Goal: Task Accomplishment & Management: Manage account settings

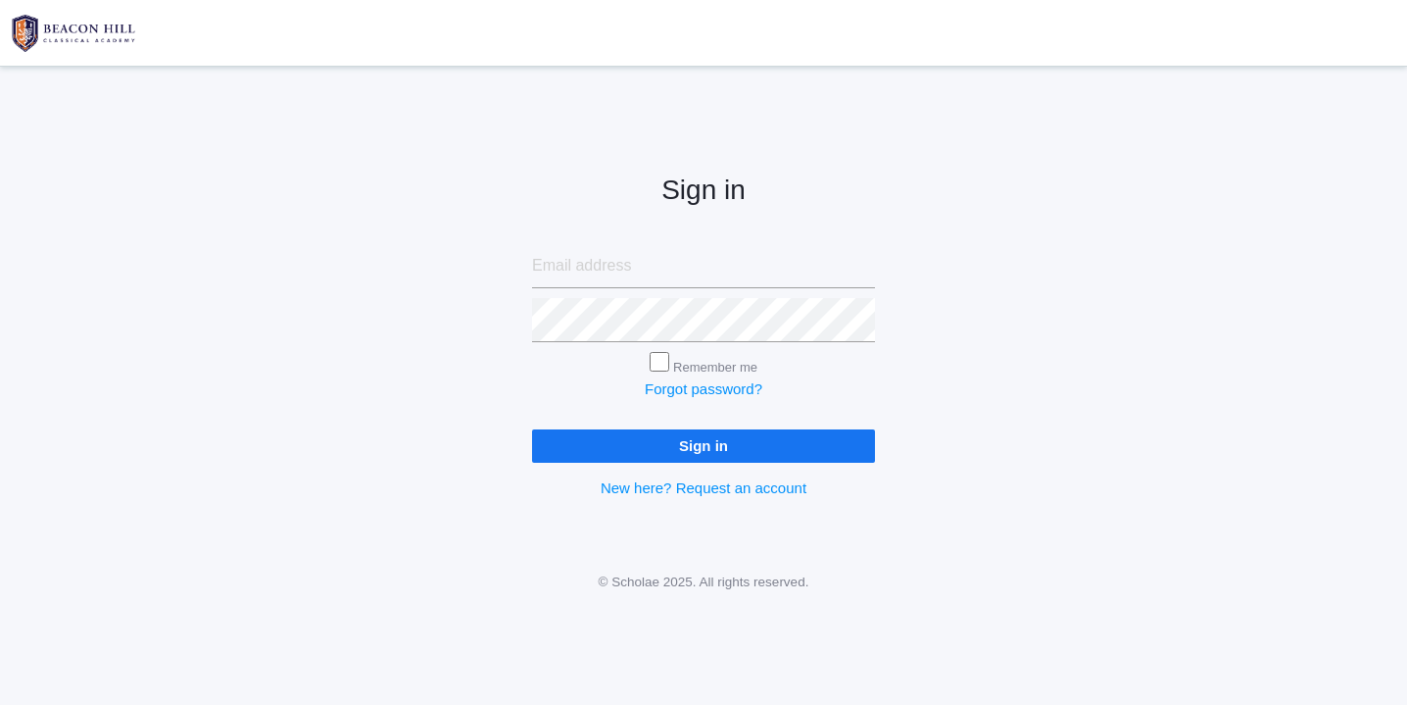
click at [644, 266] on input "email" at bounding box center [703, 266] width 343 height 44
type input "websterjl03@aol.com"
click at [716, 436] on input "Sign in" at bounding box center [703, 445] width 343 height 32
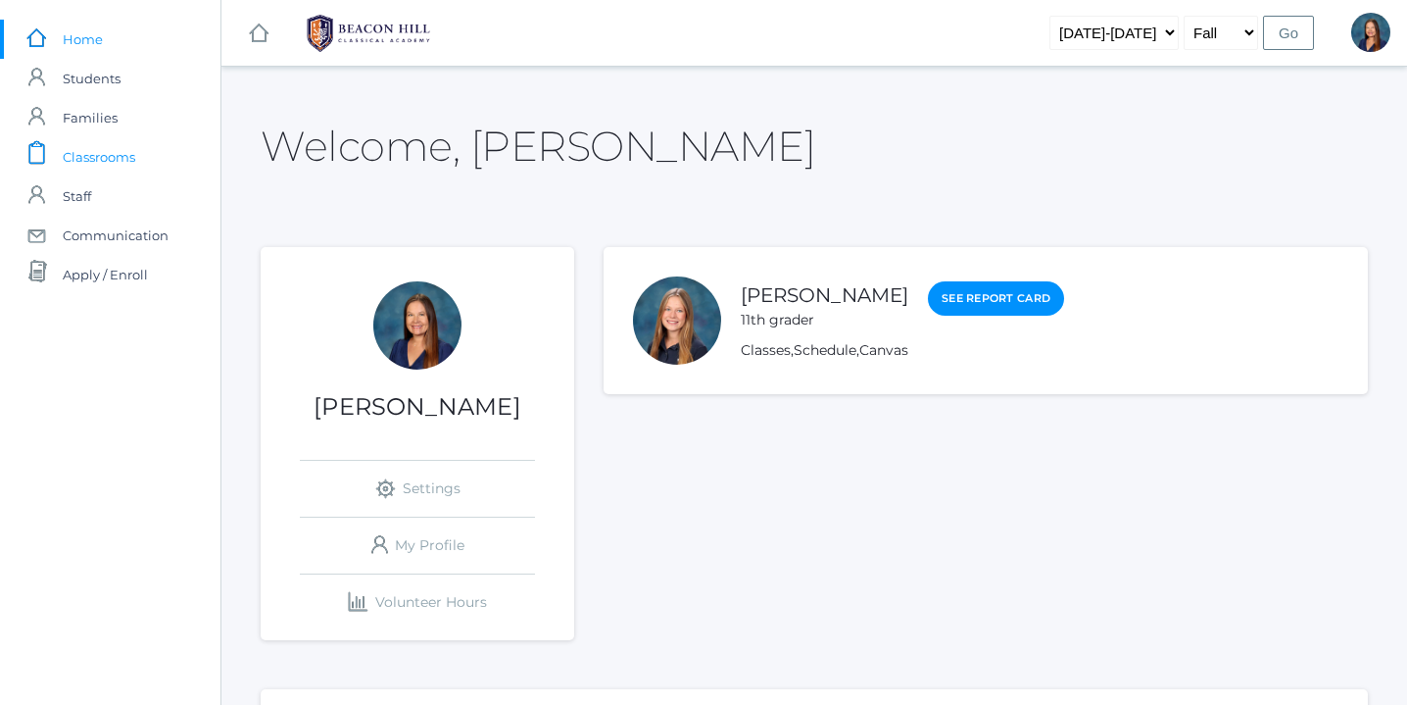
click at [126, 154] on span "Classrooms" at bounding box center [99, 156] width 73 height 39
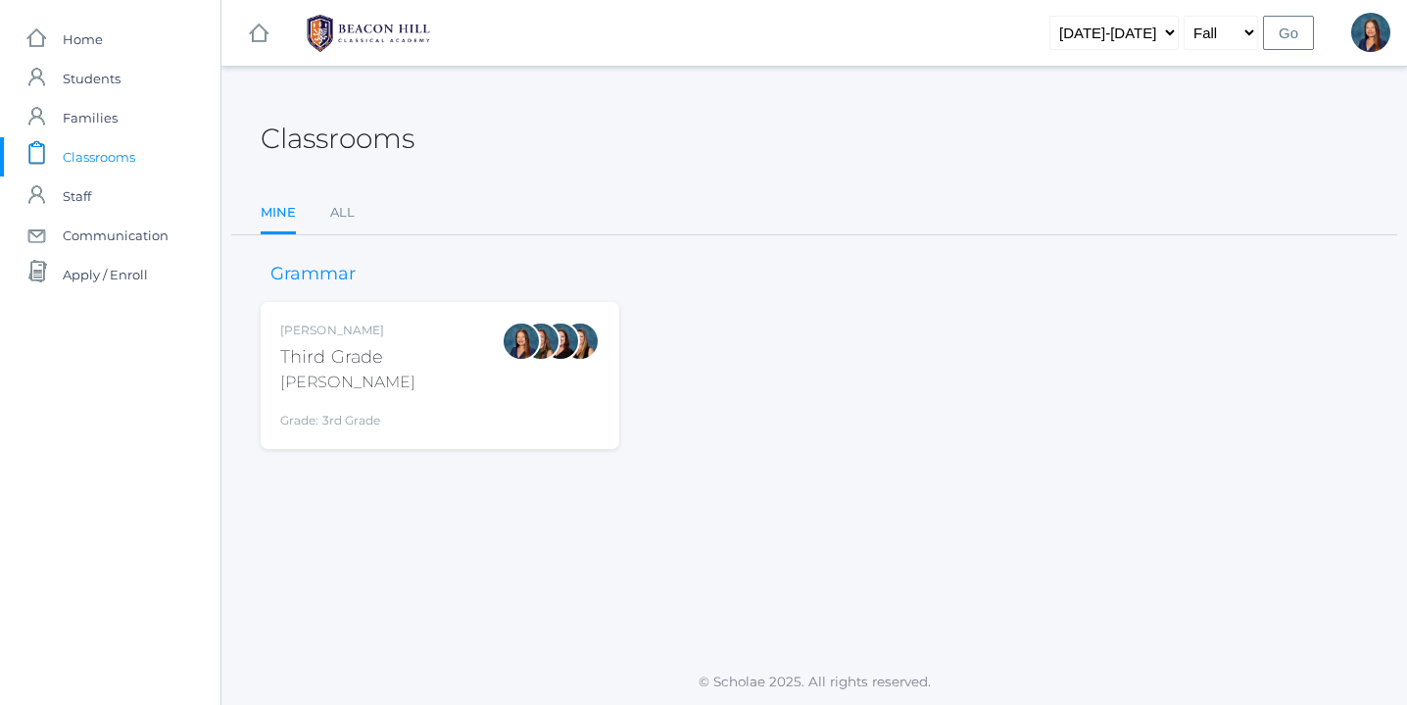
click at [423, 380] on div "Lori Webster Third Grade Webster Grade: 3rd Grade 03LA" at bounding box center [439, 375] width 319 height 108
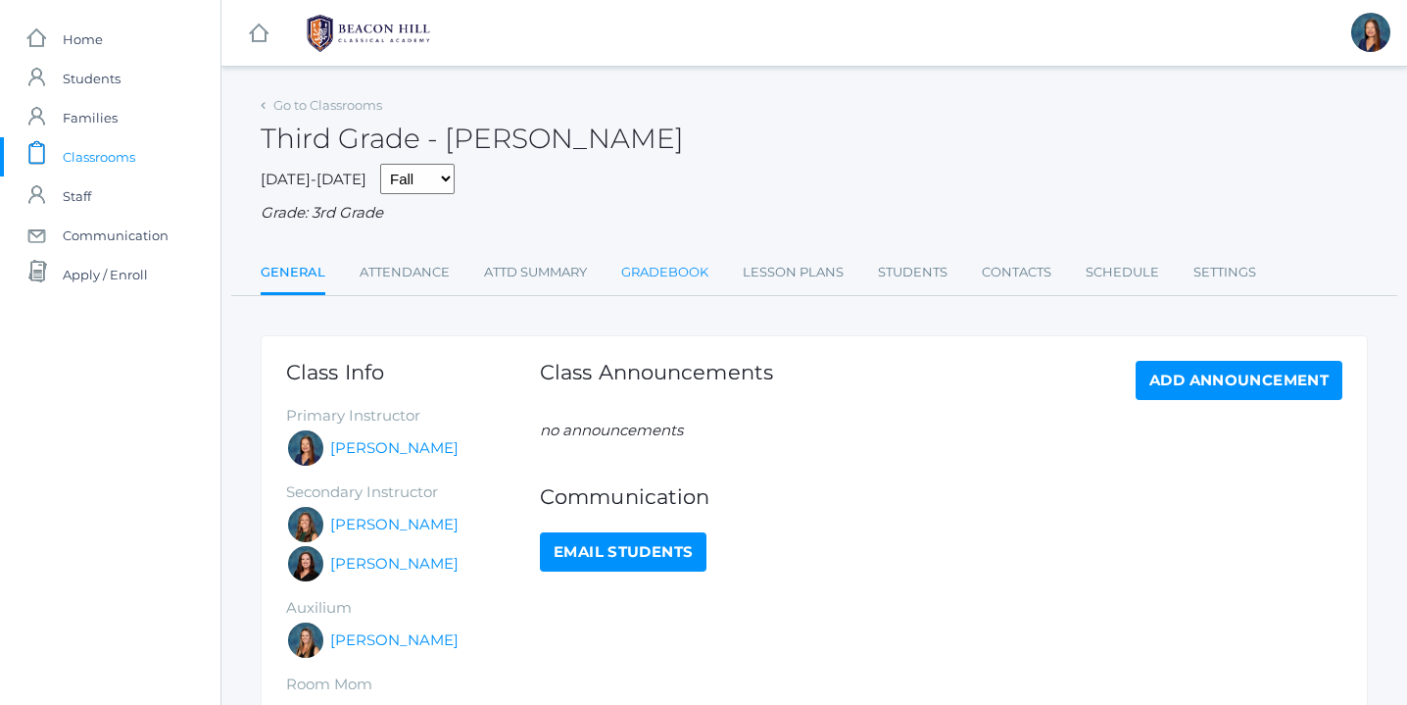
click at [670, 270] on link "Gradebook" at bounding box center [664, 272] width 87 height 39
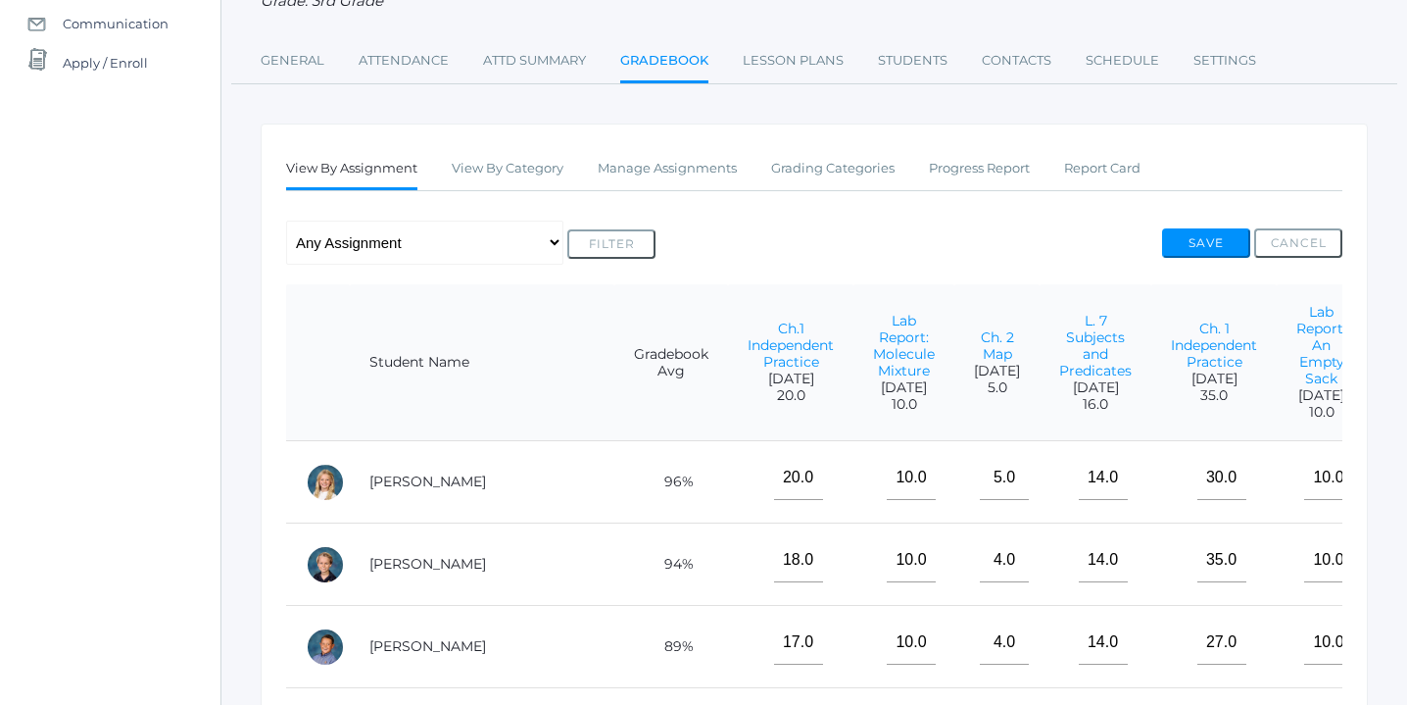
scroll to position [219, 0]
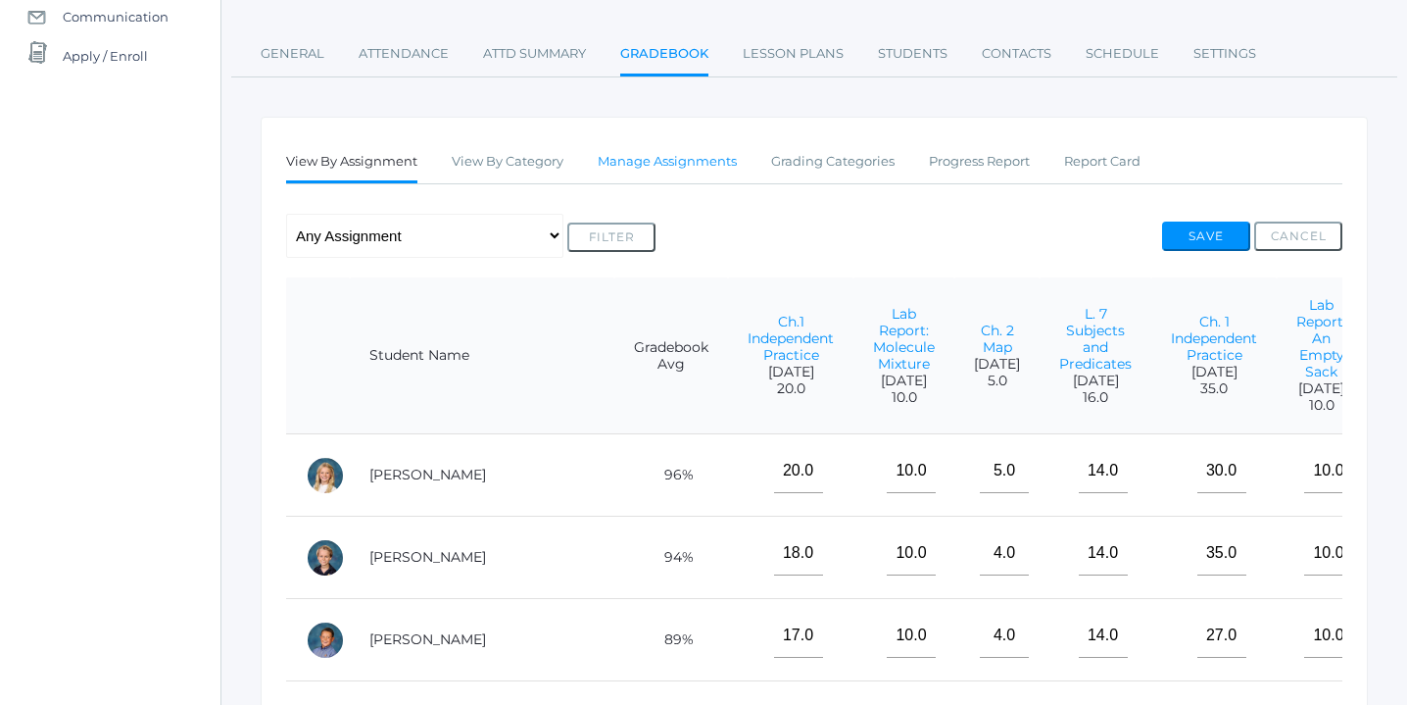
click at [697, 159] on link "Manage Assignments" at bounding box center [667, 161] width 139 height 39
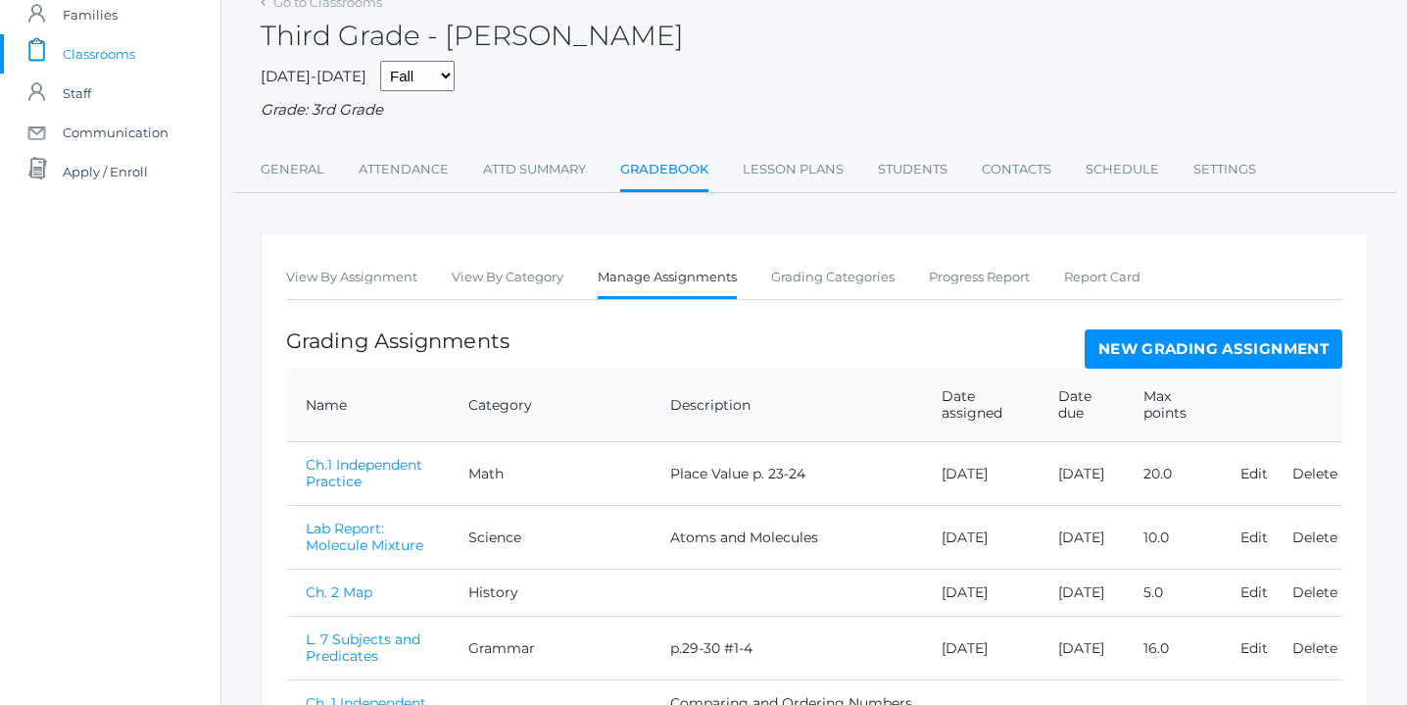
scroll to position [102, 0]
